Goal: Information Seeking & Learning: Learn about a topic

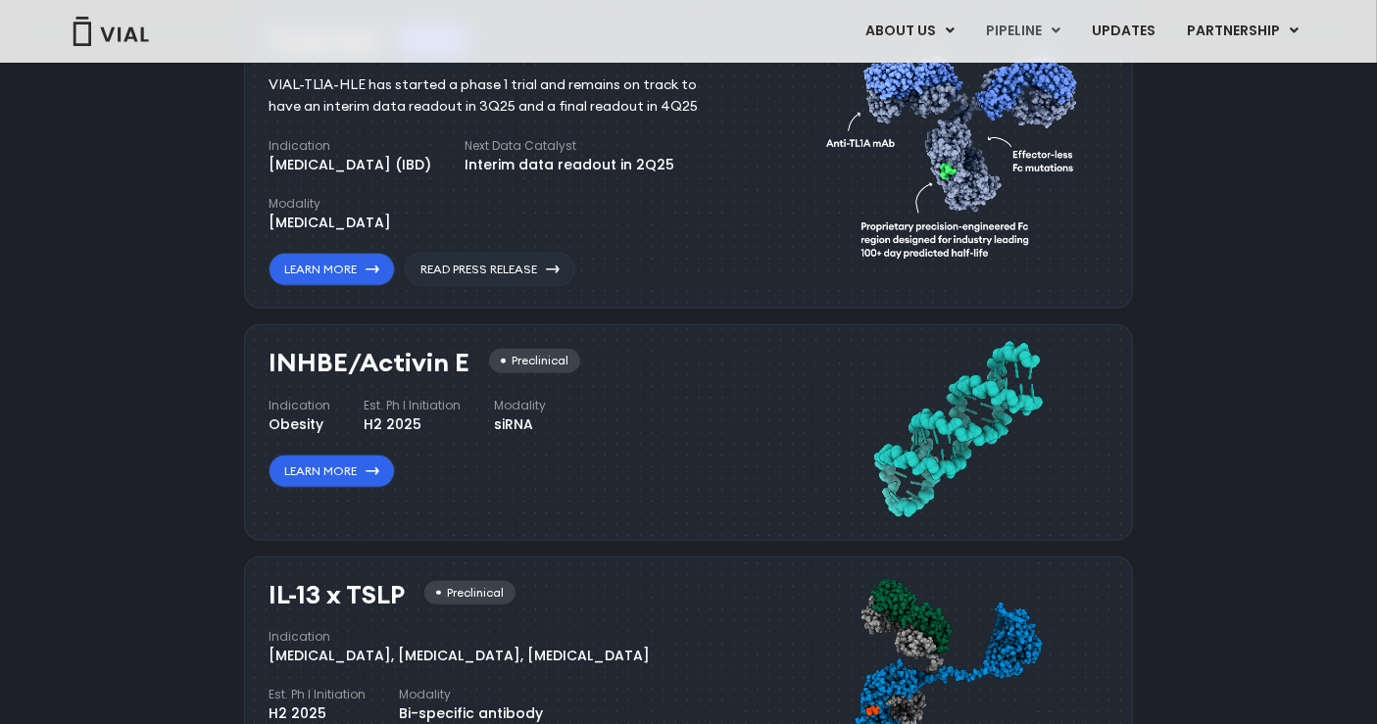
scroll to position [1408, 0]
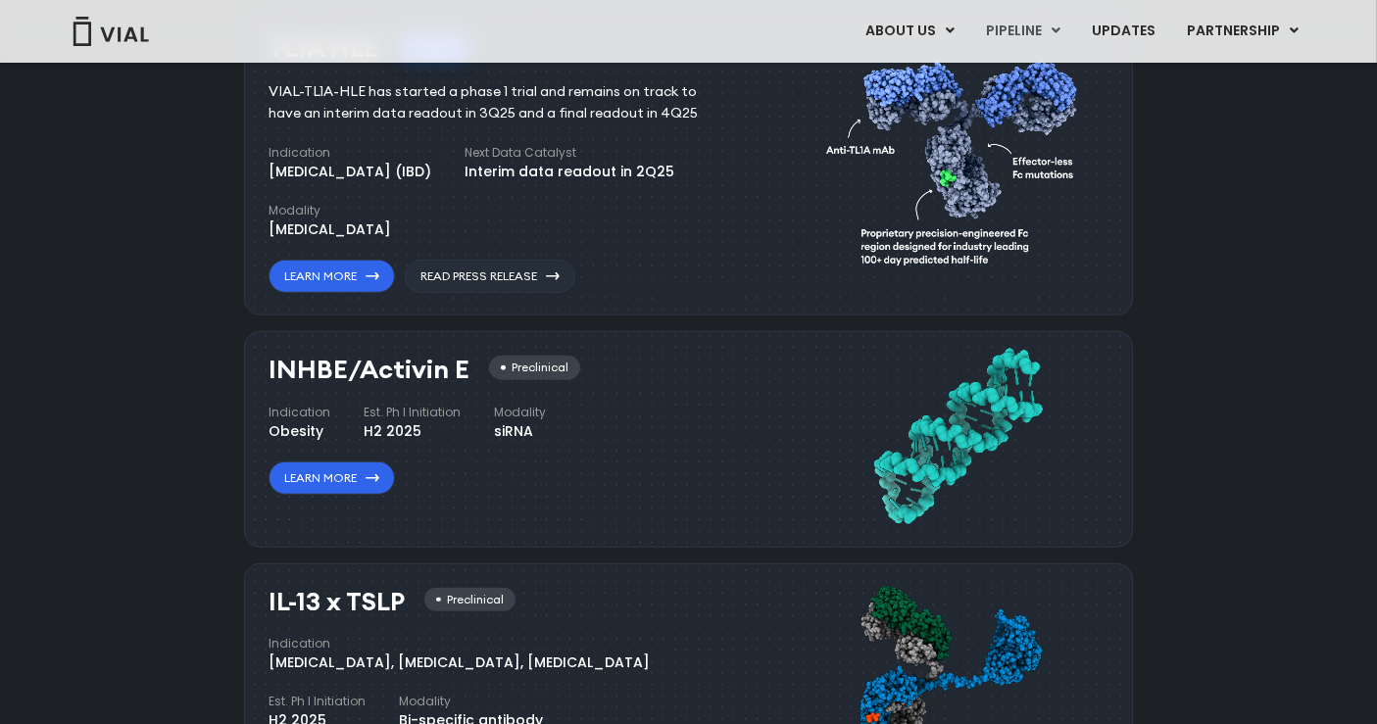
click at [464, 360] on div "INHBE/Activin E Preclinical Indication Obesity Est. Ph I Initiation H2 2025 Mod…" at bounding box center [688, 439] width 889 height 216
copy h3 "INHBE/Activin E"
click at [615, 467] on div "INHBE/Activin E Preclinical Indication Obesity Est. Ph I Initiation H2 2025 Mod…" at bounding box center [505, 425] width 474 height 139
click at [344, 462] on link "Learn More" at bounding box center [331, 478] width 126 height 33
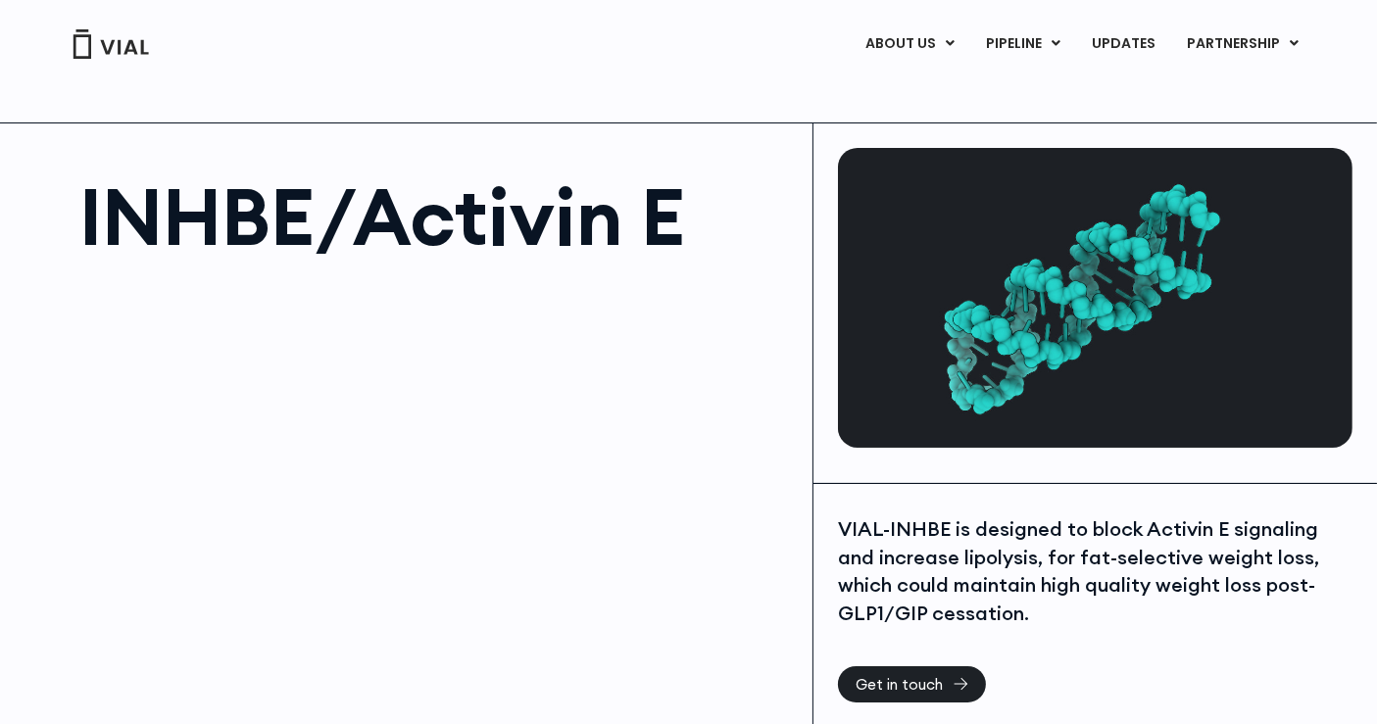
click at [62, 53] on div at bounding box center [106, 43] width 88 height 29
click at [442, 200] on h1 "INHBE/Activin E" at bounding box center [435, 216] width 713 height 78
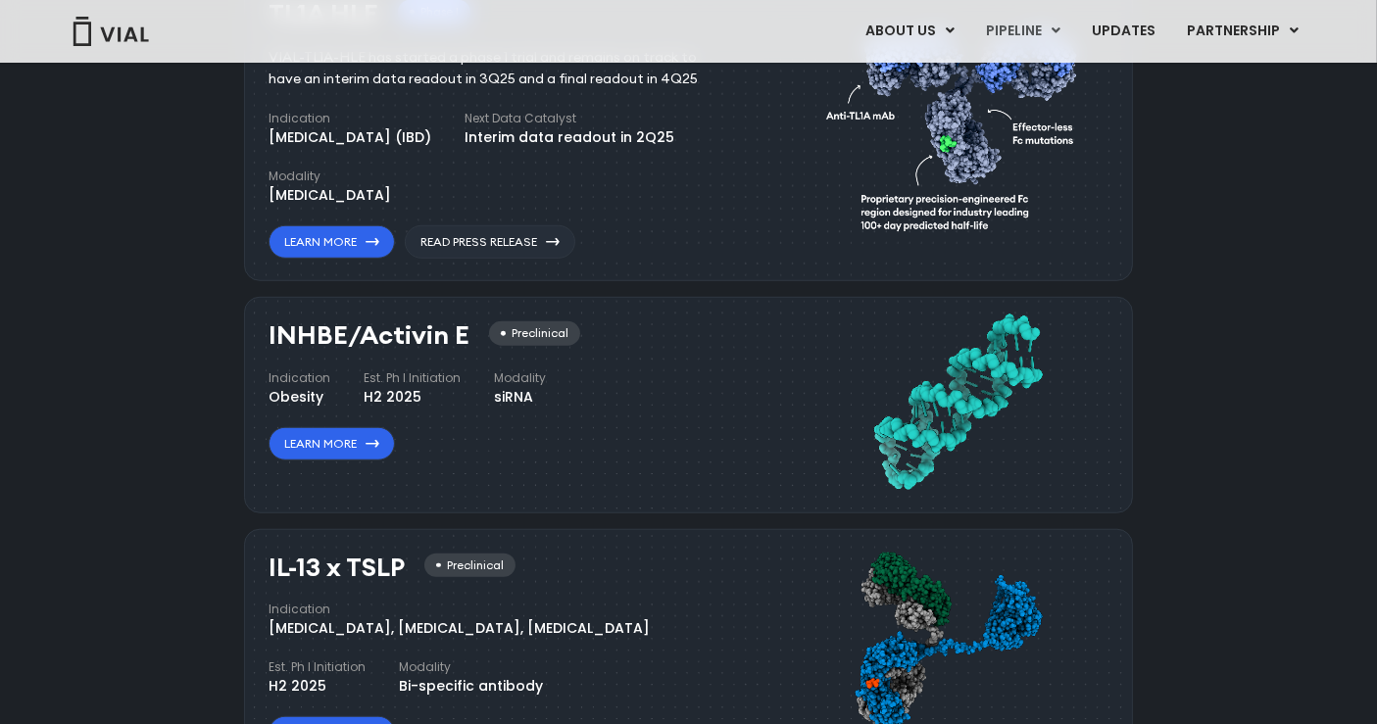
scroll to position [1443, 0]
drag, startPoint x: 285, startPoint y: 341, endPoint x: 335, endPoint y: 340, distance: 50.0
click at [335, 340] on h3 "INHBE/Activin E" at bounding box center [368, 334] width 201 height 28
click at [325, 340] on h3 "INHBE/Activin E" at bounding box center [368, 334] width 201 height 28
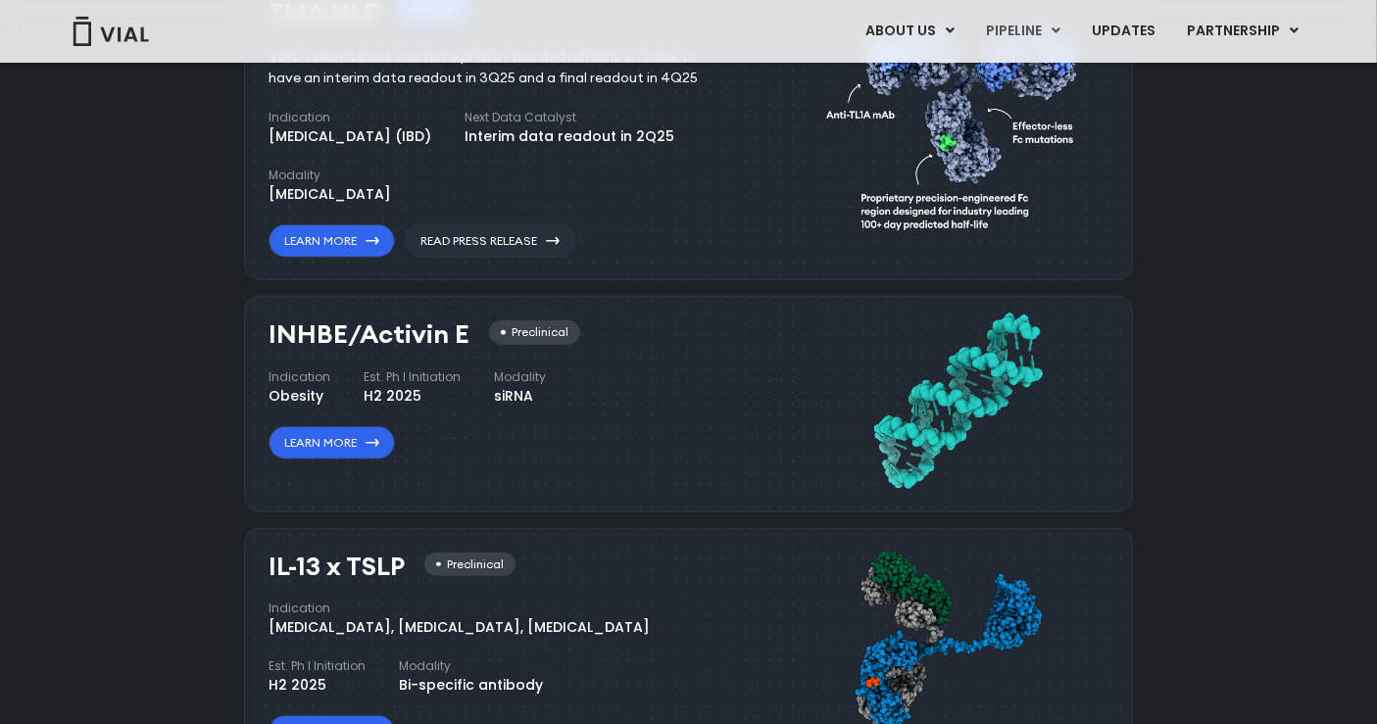
drag, startPoint x: 359, startPoint y: 333, endPoint x: 459, endPoint y: 331, distance: 100.0
click at [459, 331] on h3 "INHBE/Activin E" at bounding box center [368, 334] width 201 height 28
